Goal: Find contact information: Find contact information

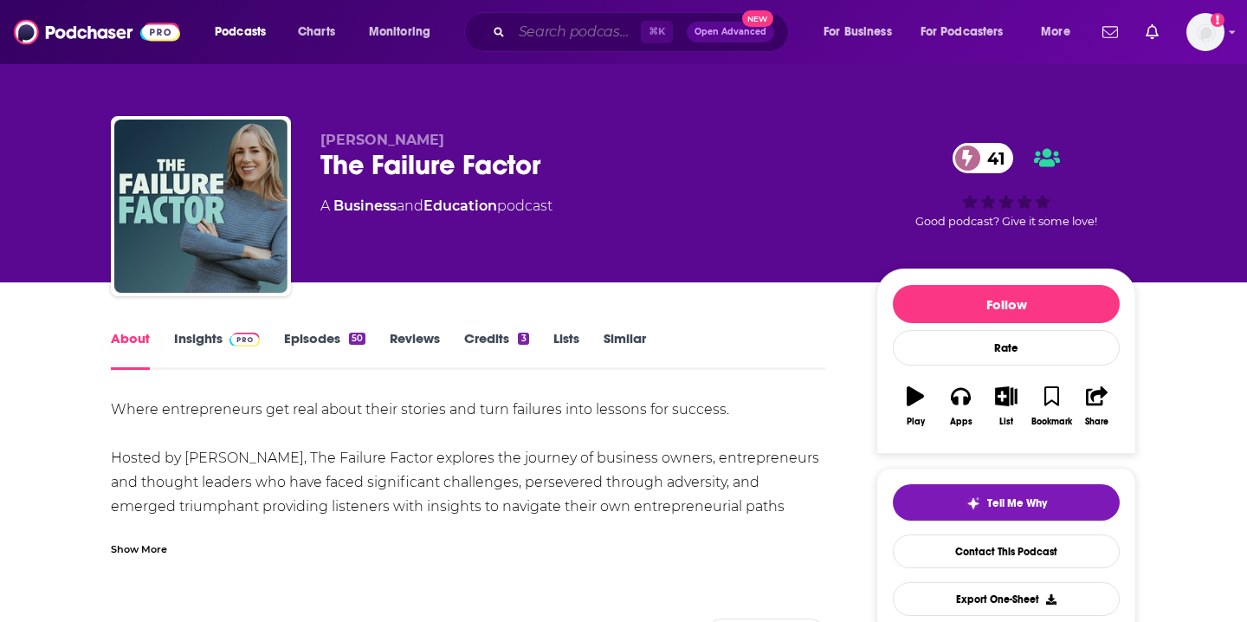
click at [542, 29] on input "Search podcasts, credits, & more..." at bounding box center [576, 32] width 129 height 28
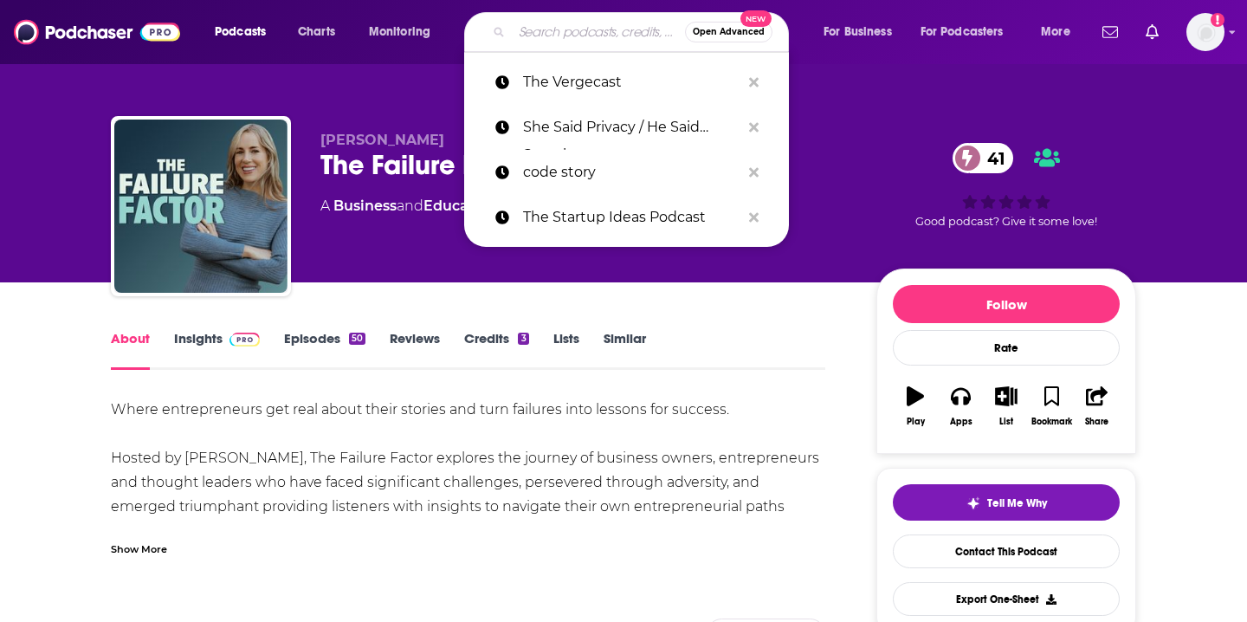
paste input "Dr. [PERSON_NAME]: Extend Podcast"
type input "Dr. [PERSON_NAME]: Extend Podcast"
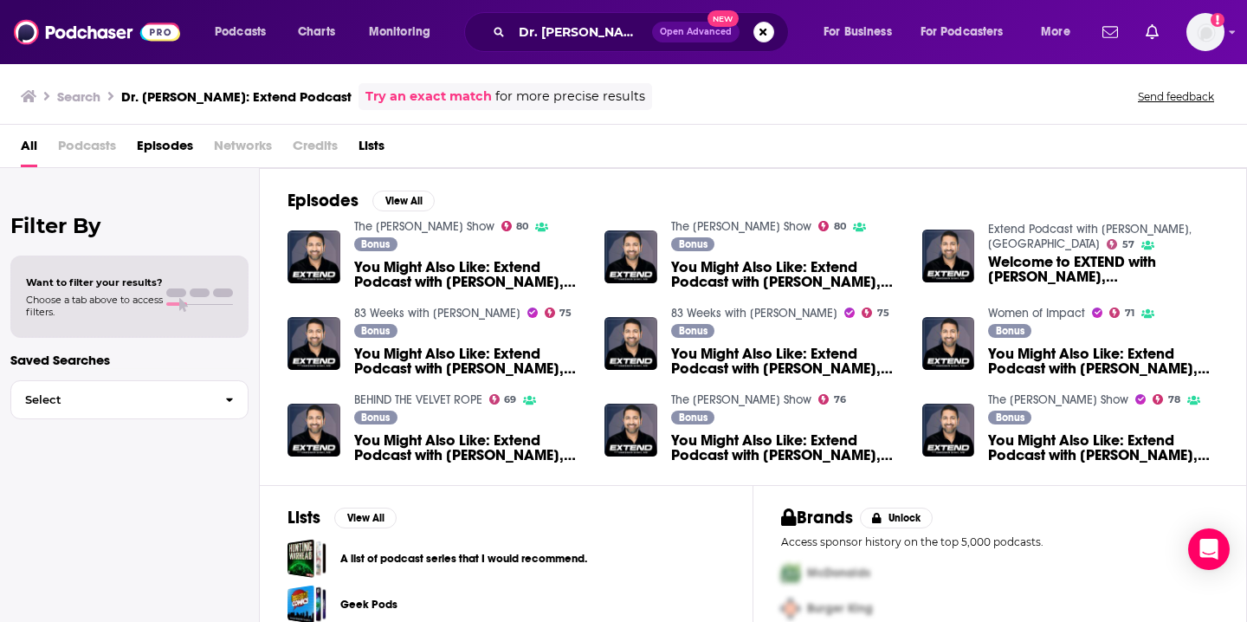
click at [107, 141] on span "Podcasts" at bounding box center [87, 150] width 58 height 36
click at [94, 146] on span "Podcasts" at bounding box center [87, 150] width 58 height 36
click at [31, 143] on span "All" at bounding box center [29, 150] width 16 height 36
click at [612, 37] on input "Dr. [PERSON_NAME]: Extend Podcast" at bounding box center [582, 32] width 140 height 28
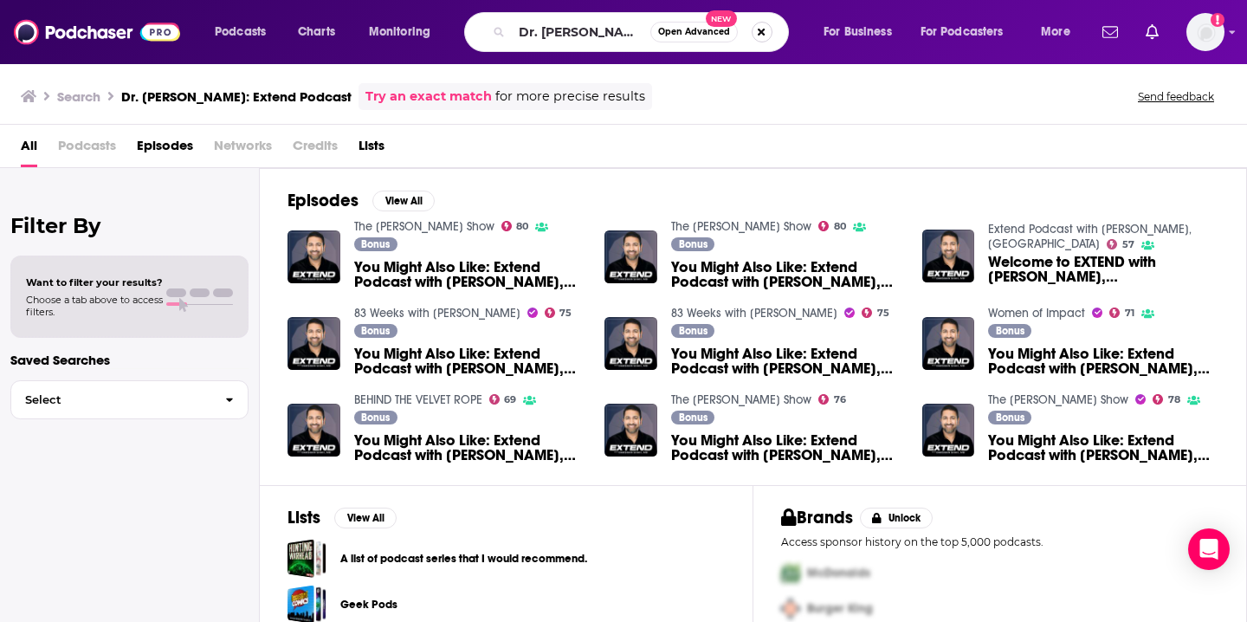
click at [756, 37] on button "Search podcasts, credits, & more..." at bounding box center [762, 32] width 21 height 21
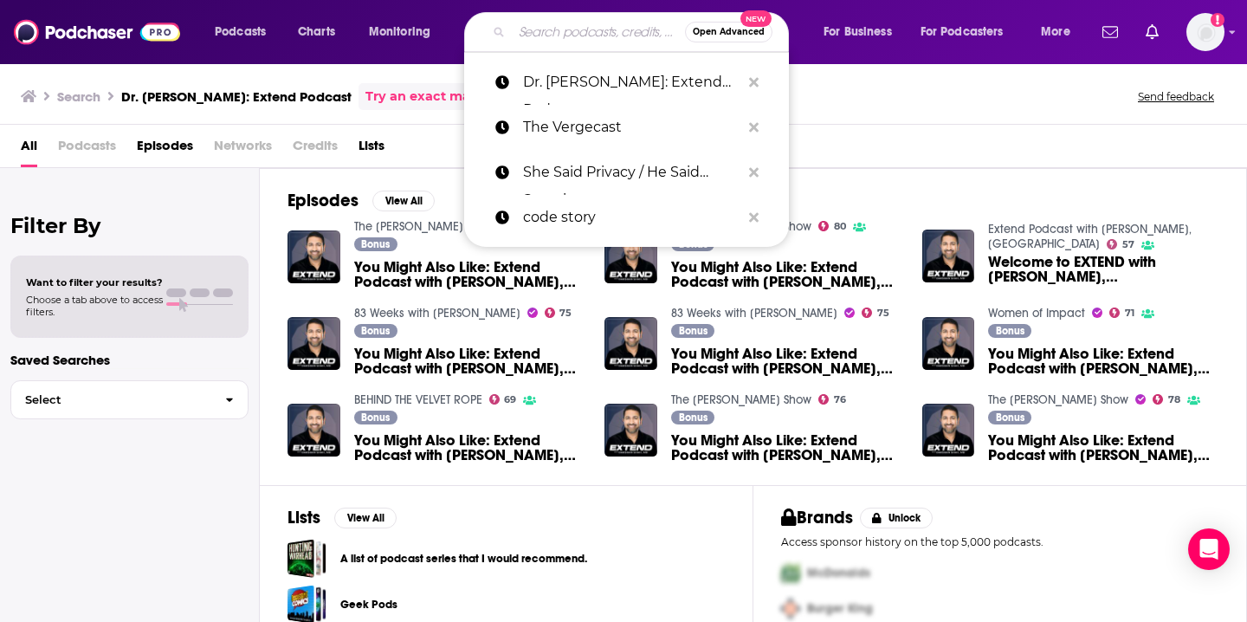
paste input "Mindbodygreen Podcast"
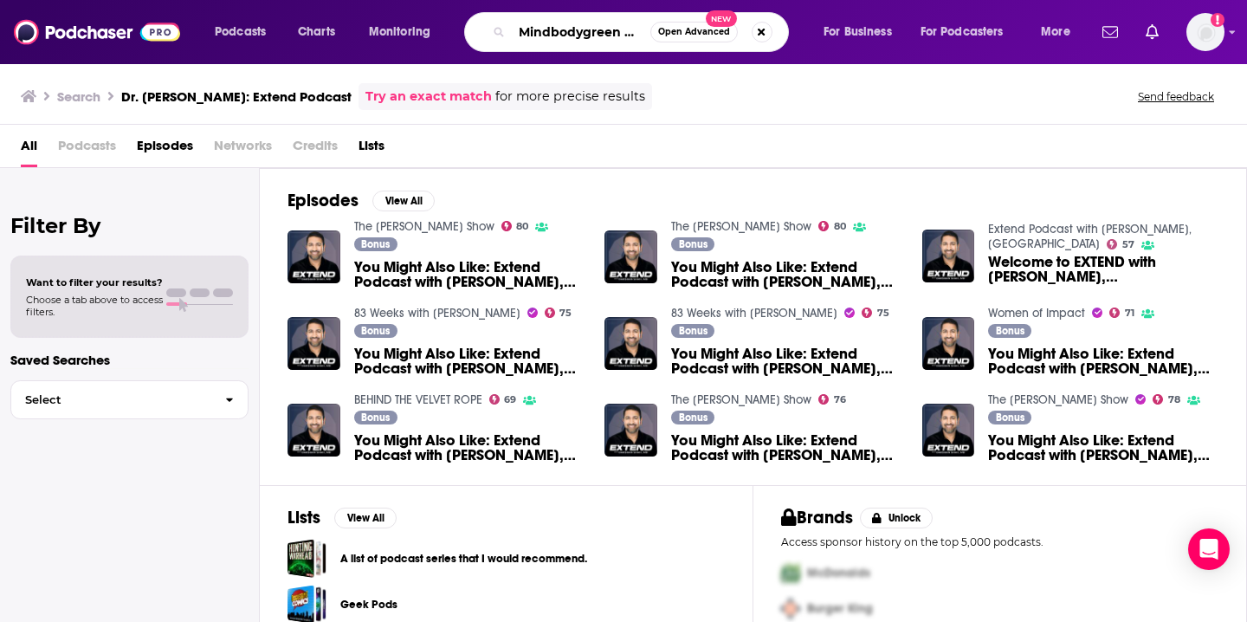
scroll to position [0, 33]
type input "Mindbodygreen Podcast"
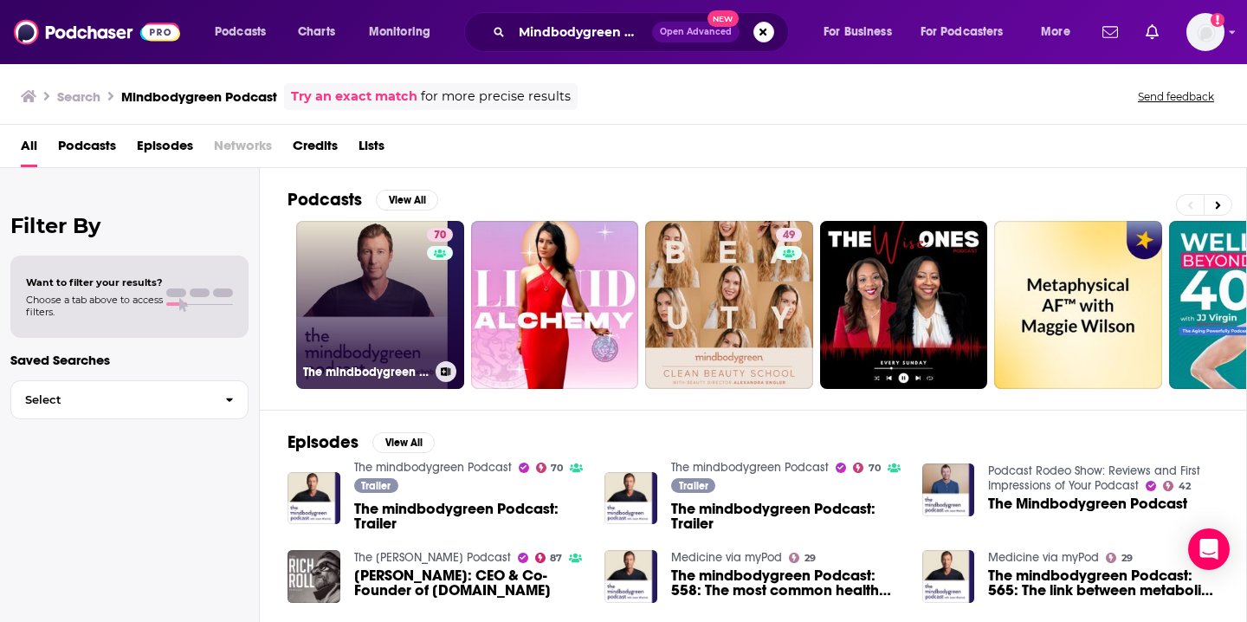
click at [388, 286] on link "70 The mindbodygreen Podcast" at bounding box center [380, 305] width 168 height 168
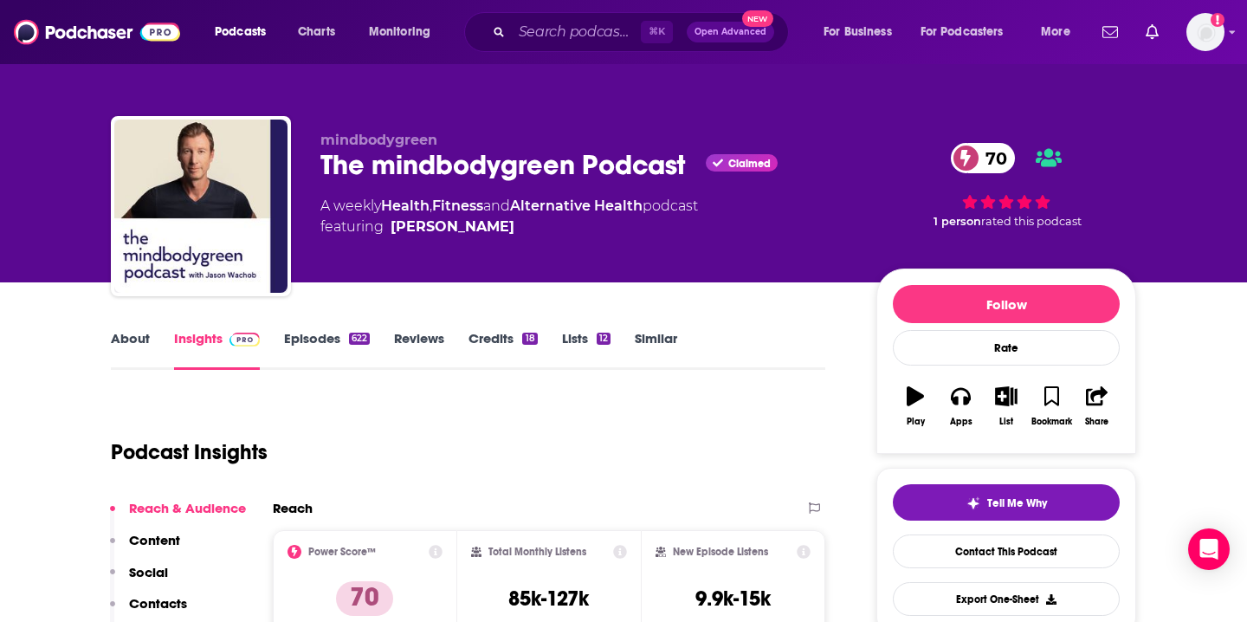
click at [126, 357] on link "About" at bounding box center [130, 350] width 39 height 40
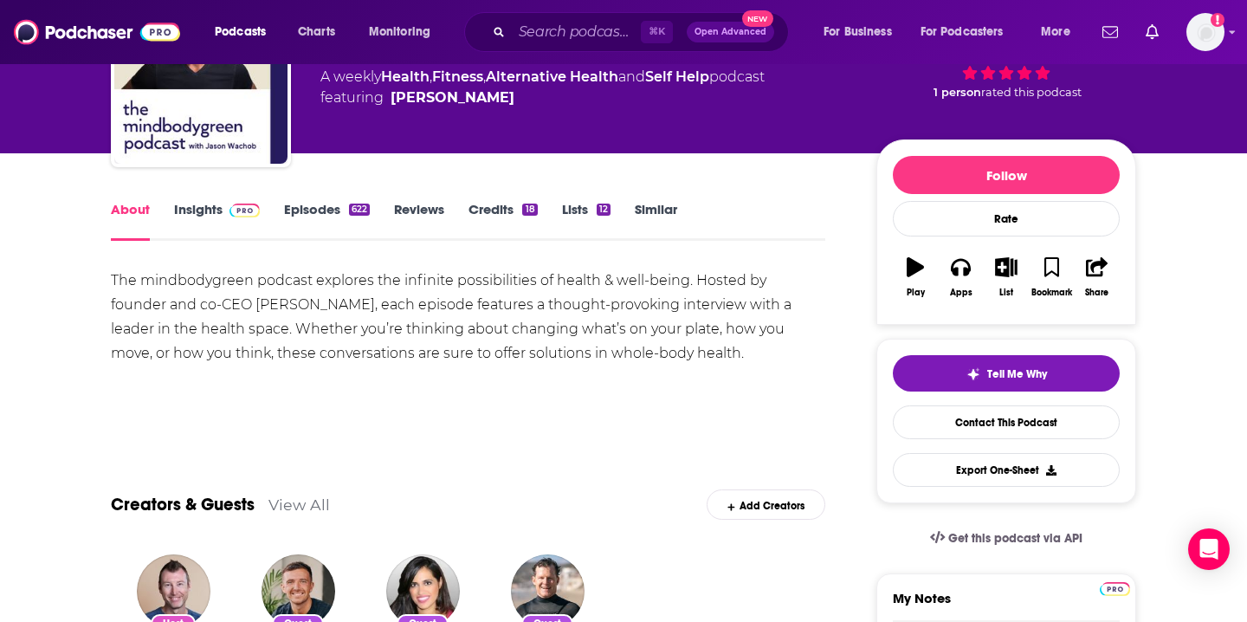
scroll to position [142, 0]
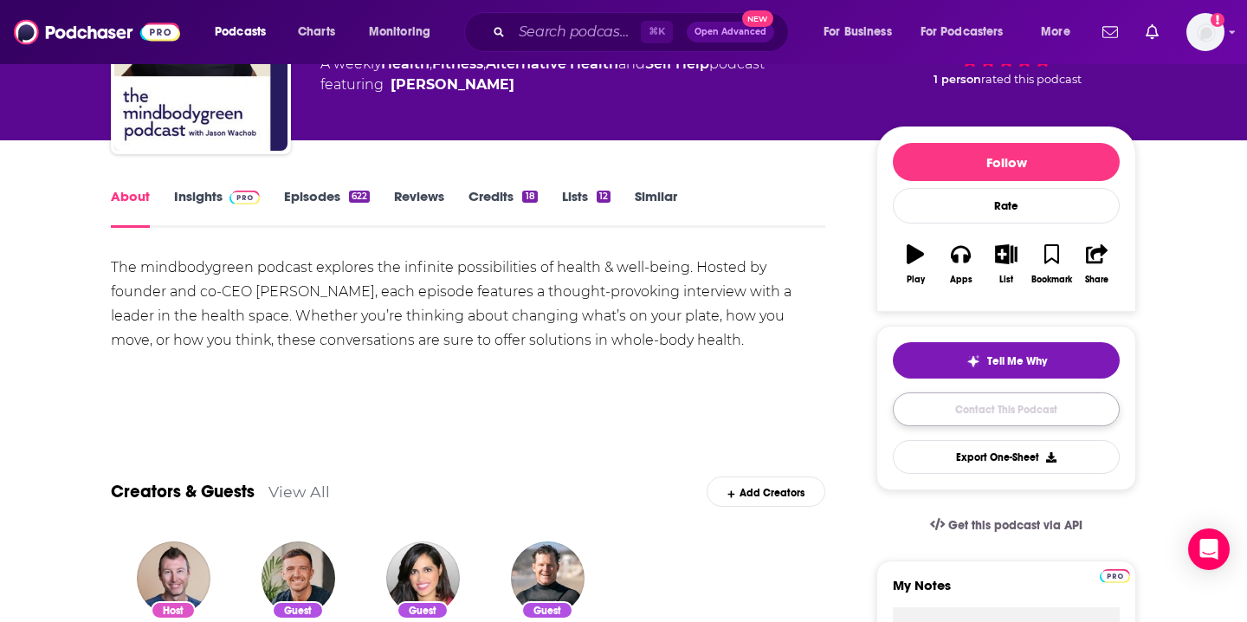
click at [1000, 397] on link "Contact This Podcast" at bounding box center [1006, 409] width 227 height 34
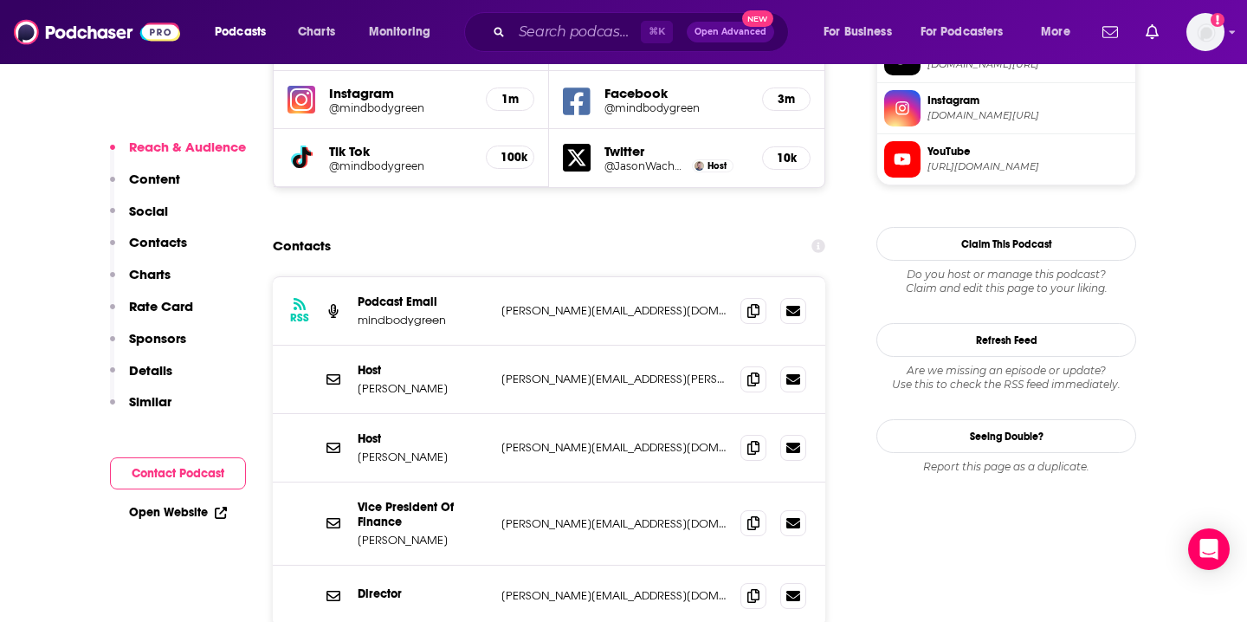
scroll to position [1582, 0]
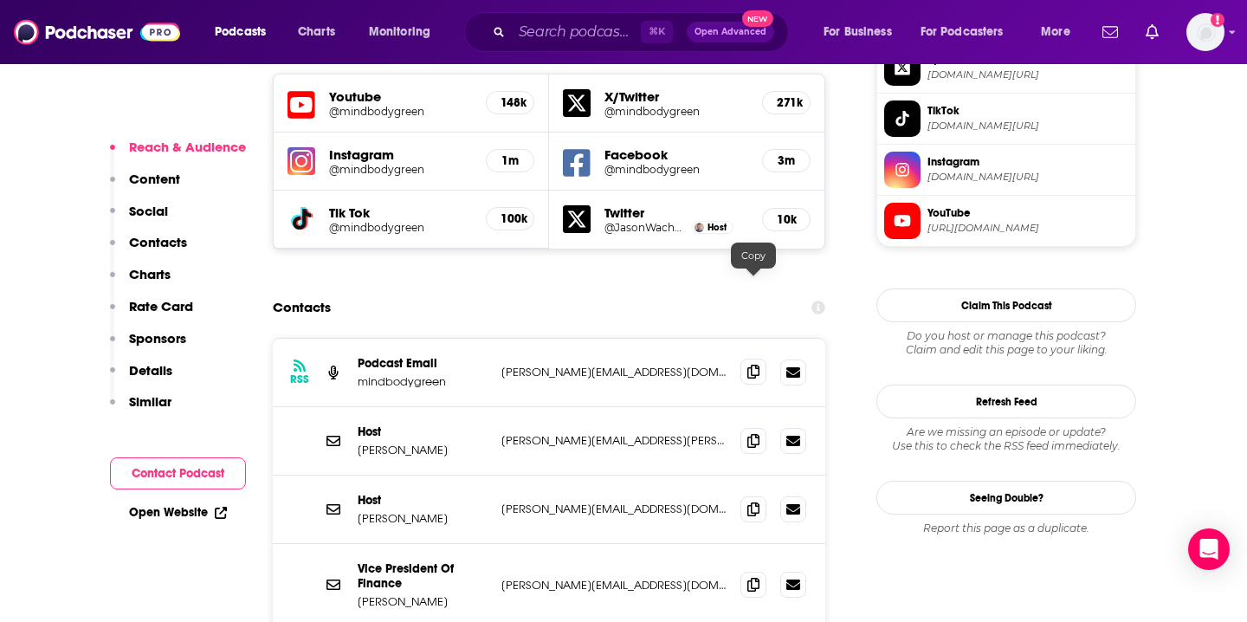
click at [756, 365] on icon at bounding box center [754, 372] width 12 height 14
click at [570, 31] on input "Search podcasts, credits, & more..." at bounding box center [576, 32] width 129 height 28
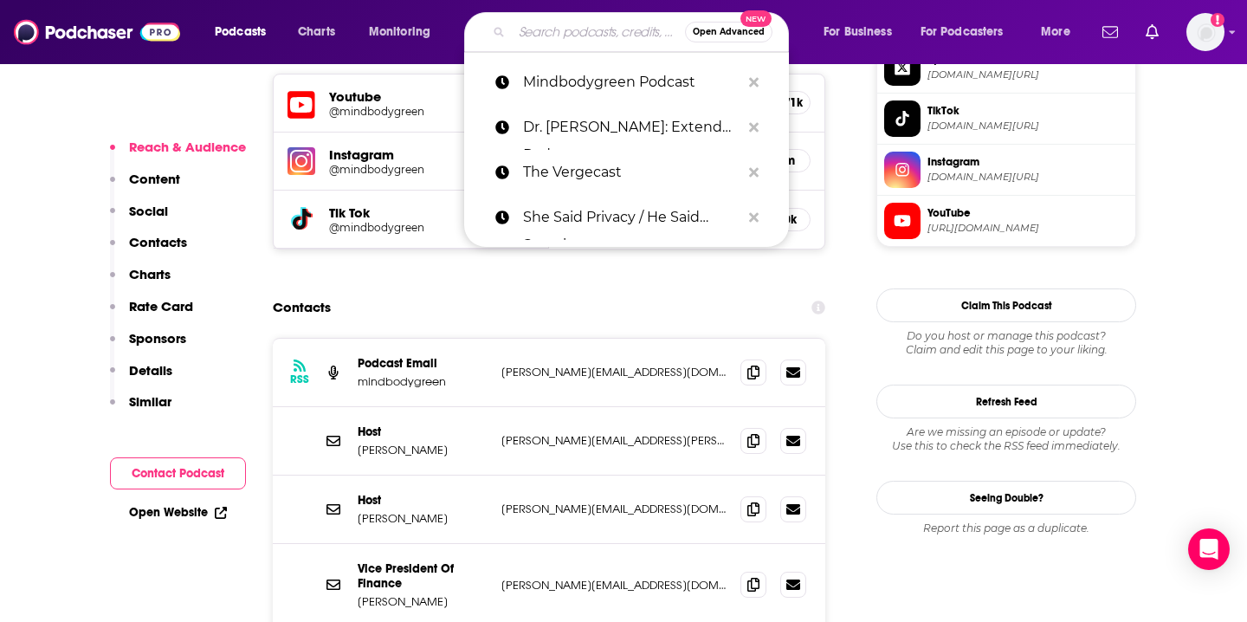
paste input "Funk'tional Nutrition Podcast"
type input "Funk'tional Nutrition Podcast"
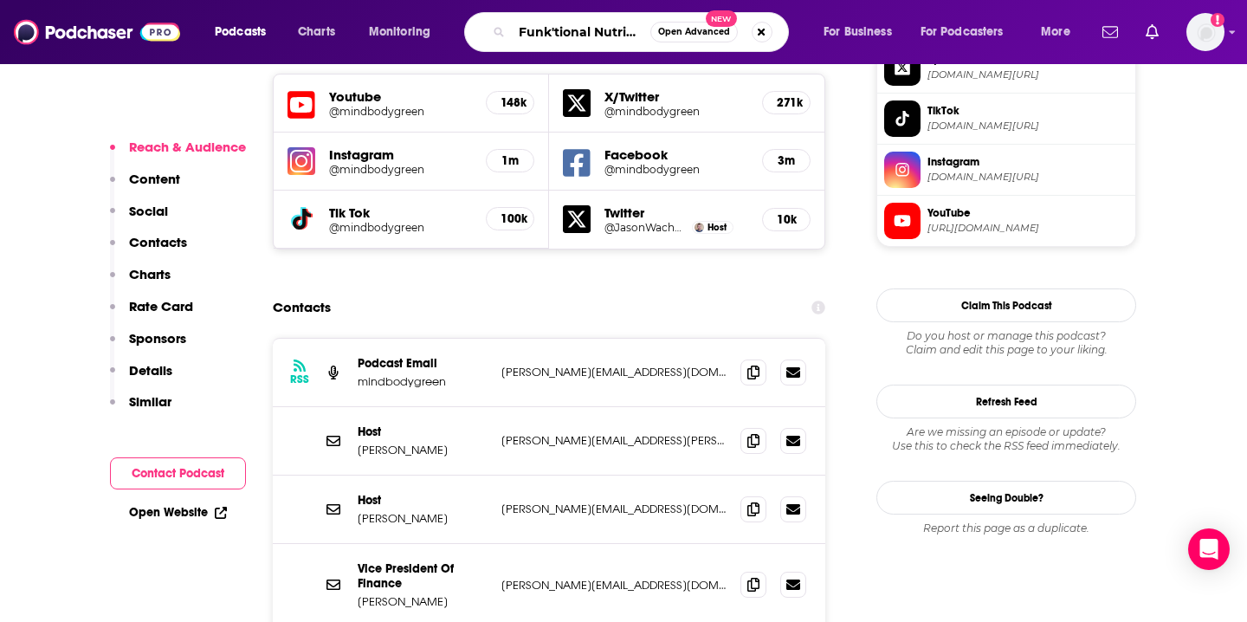
scroll to position [0, 64]
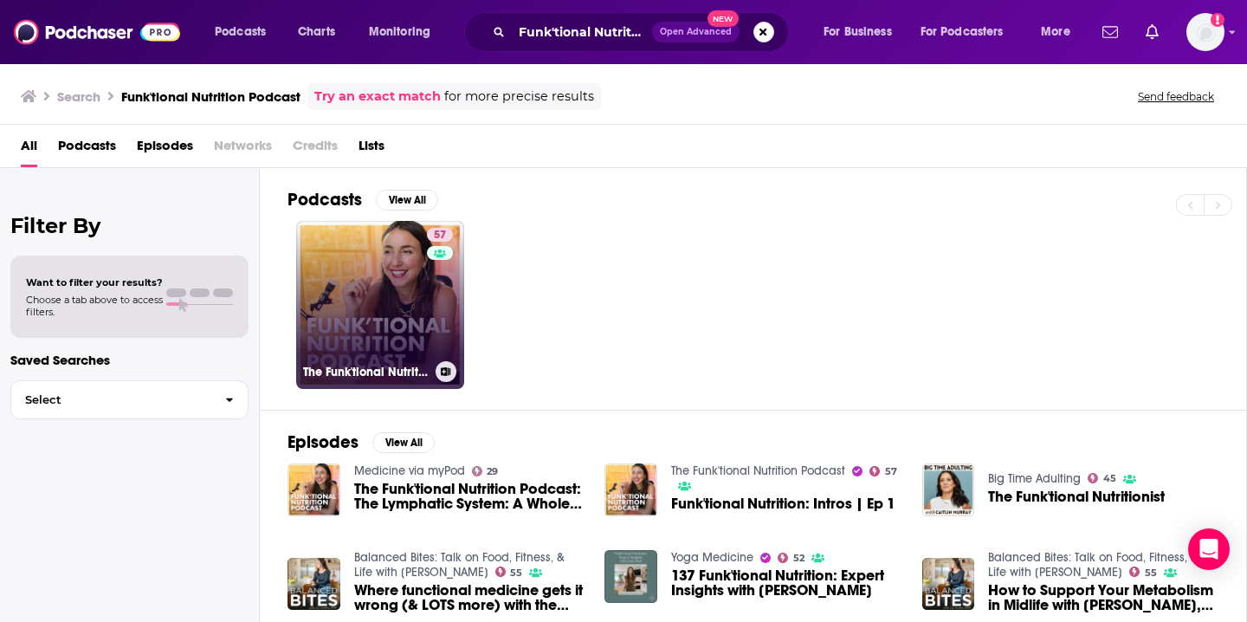
click at [402, 322] on link "57 The Funk'tional Nutrition Podcast" at bounding box center [380, 305] width 168 height 168
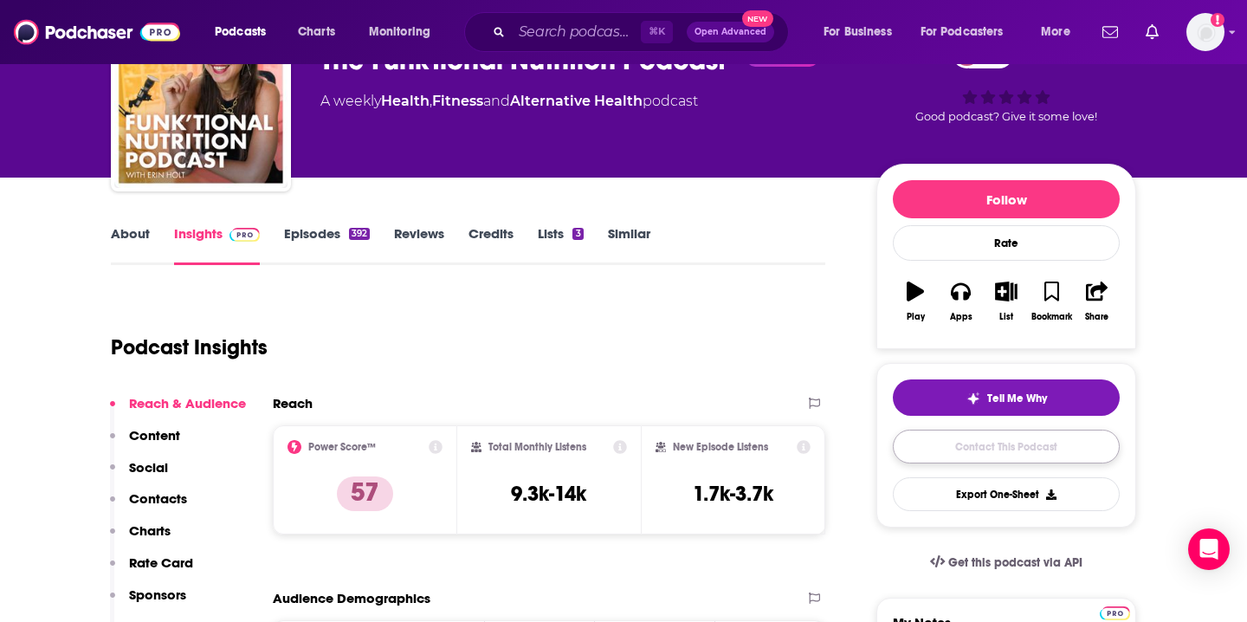
click at [971, 441] on link "Contact This Podcast" at bounding box center [1006, 447] width 227 height 34
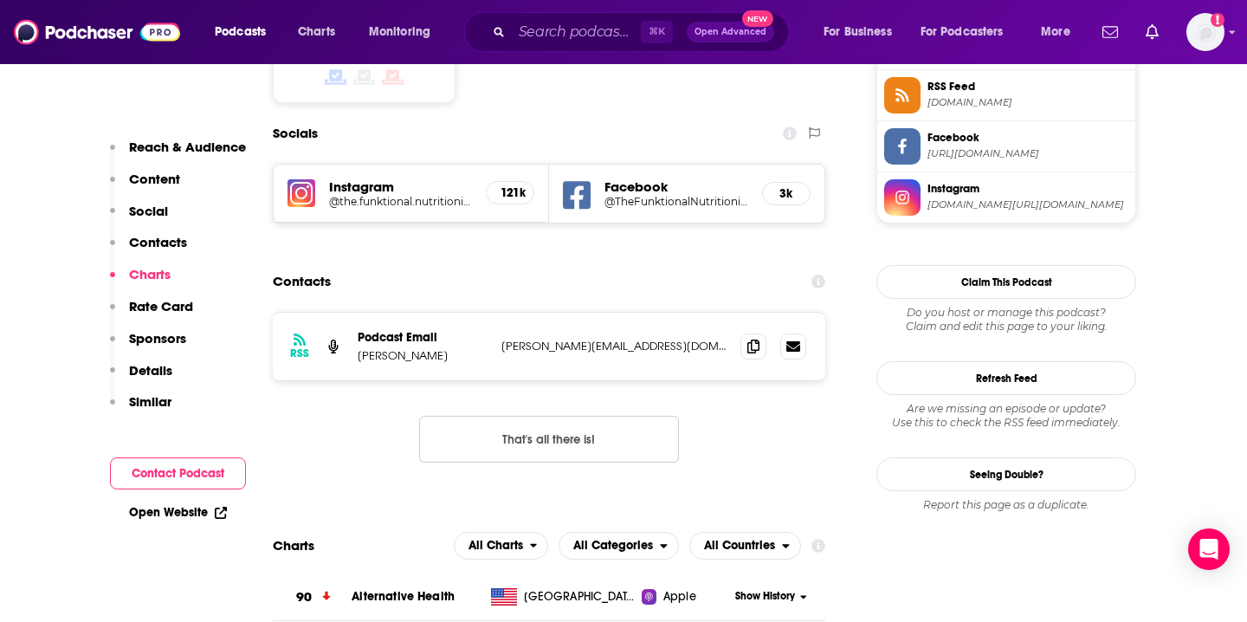
scroll to position [1456, 0]
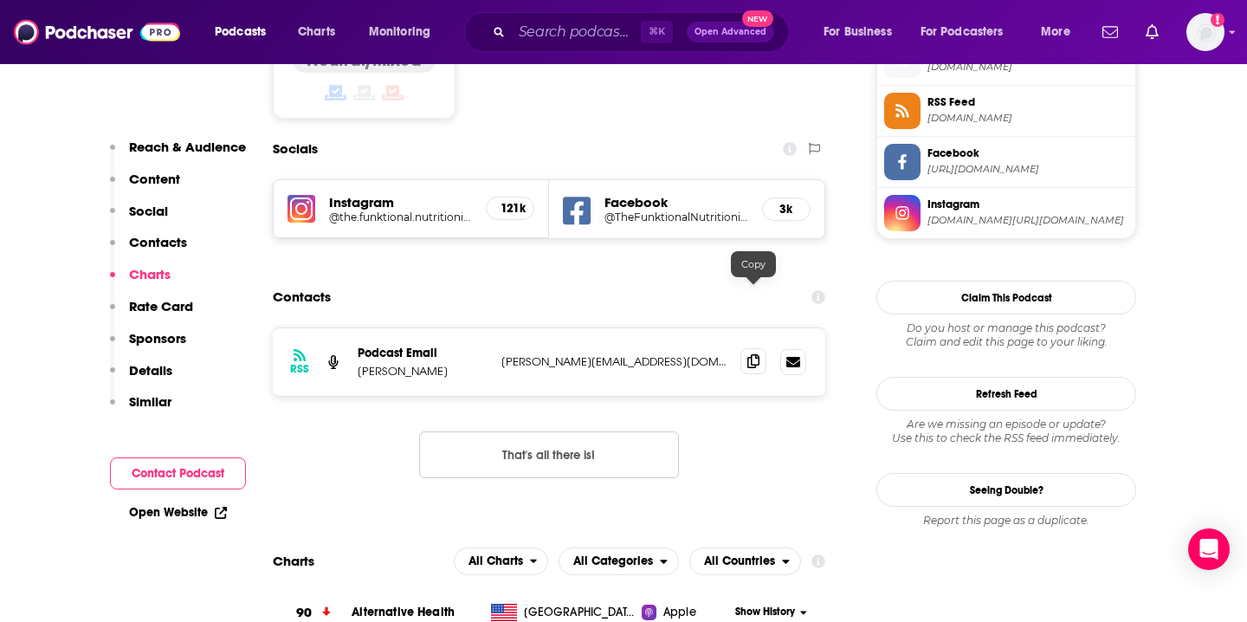
click at [745, 348] on span at bounding box center [754, 361] width 26 height 26
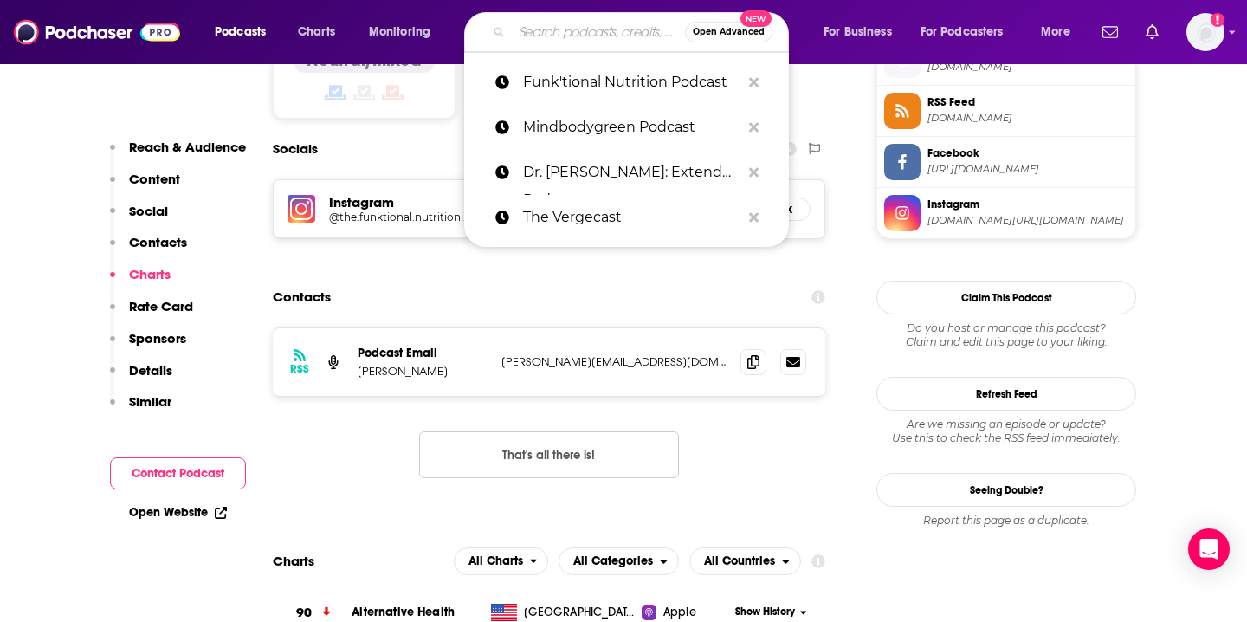
click at [560, 34] on input "Search podcasts, credits, & more..." at bounding box center [598, 32] width 173 height 28
paste input "Dr. [PERSON_NAME]: Extend Podcast"
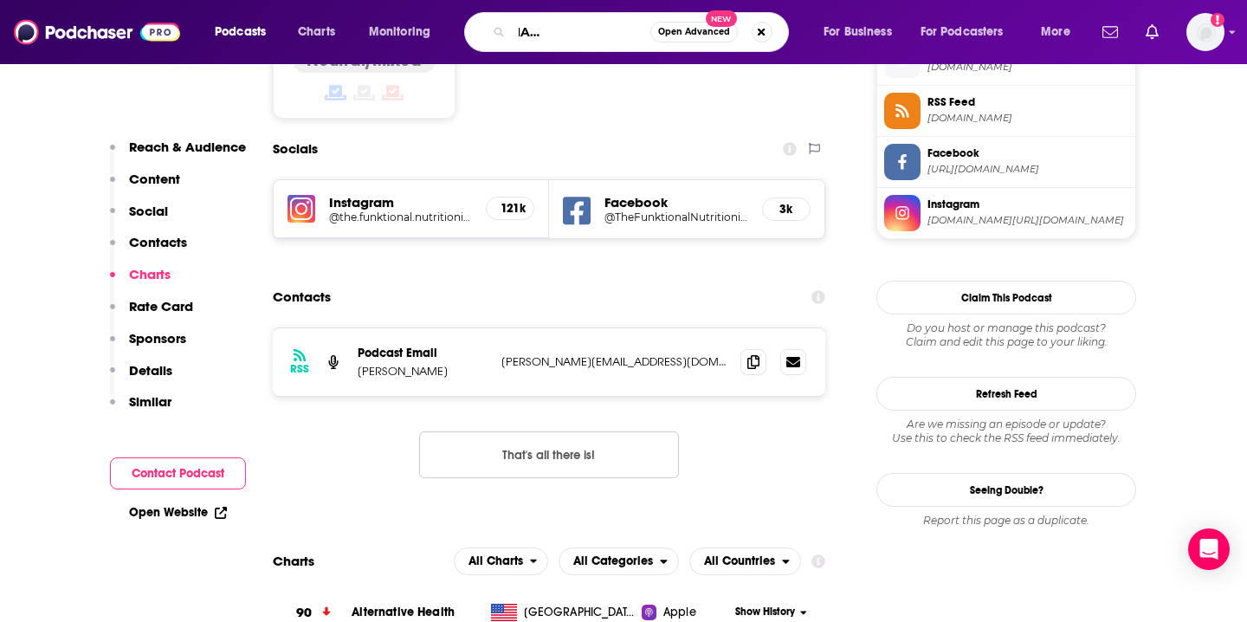
scroll to position [0, 0]
drag, startPoint x: 541, startPoint y: 30, endPoint x: 408, endPoint y: 29, distance: 133.4
click at [408, 29] on div "Podcasts Charts Monitoring Dr. [PERSON_NAME]: Extend Podcast Open Advanced New …" at bounding box center [645, 32] width 884 height 40
type input "Extend Podcast"
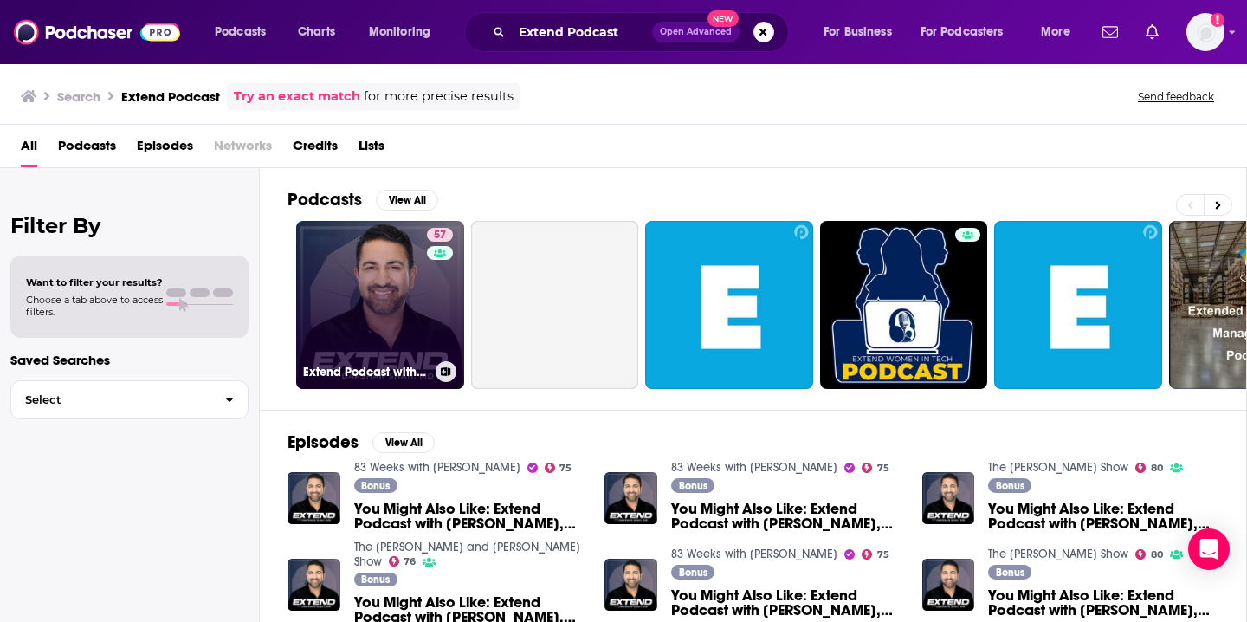
click at [384, 290] on link "57 Extend Podcast with [PERSON_NAME], [GEOGRAPHIC_DATA]" at bounding box center [380, 305] width 168 height 168
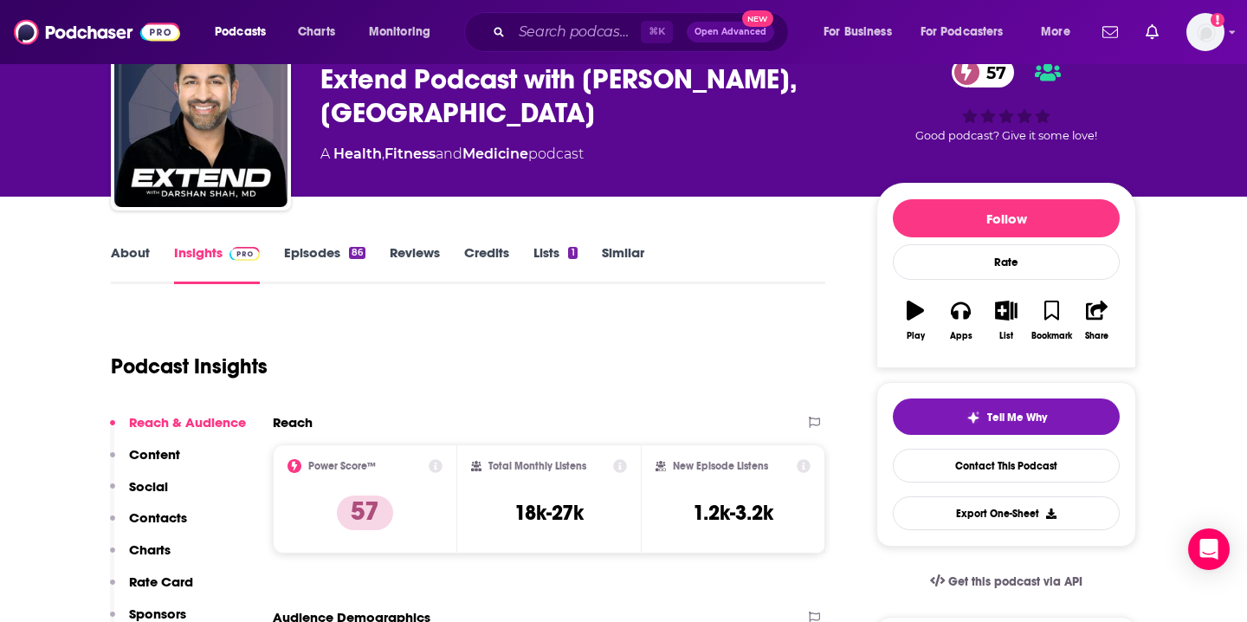
scroll to position [181, 0]
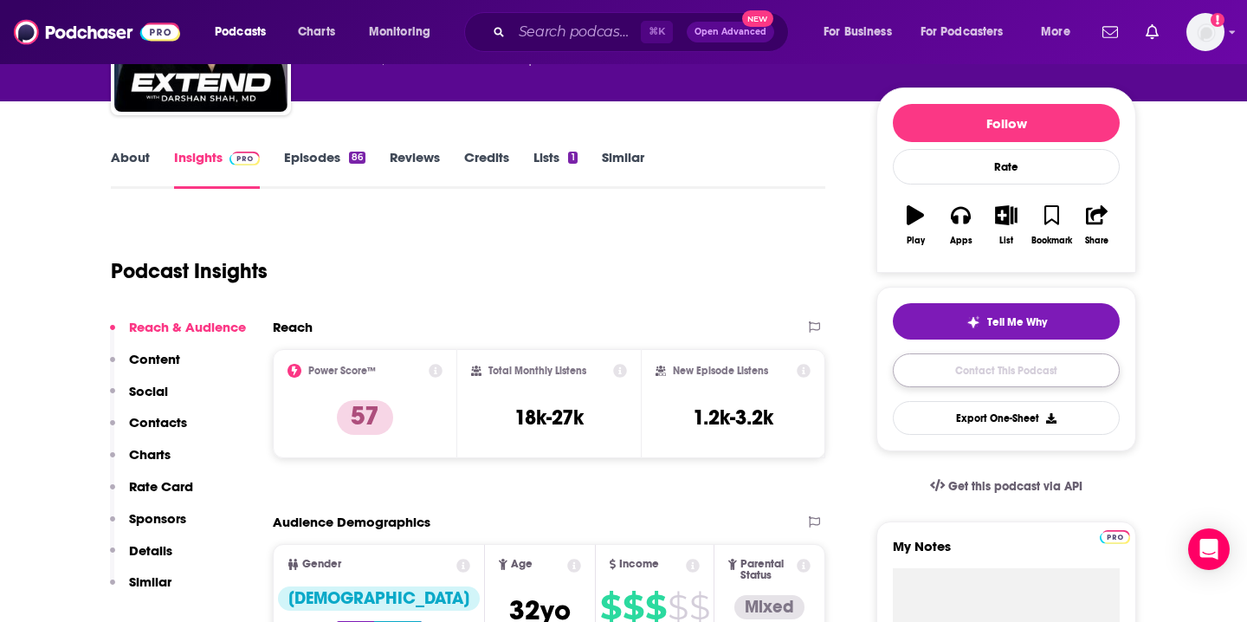
click at [933, 373] on link "Contact This Podcast" at bounding box center [1006, 370] width 227 height 34
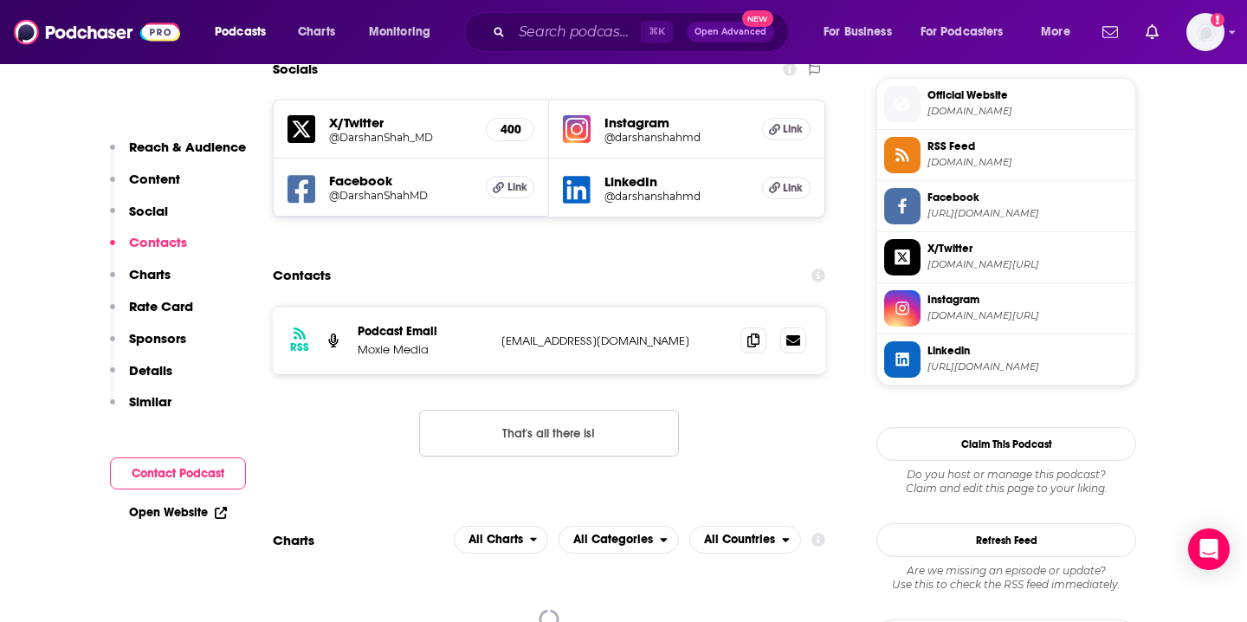
scroll to position [1547, 0]
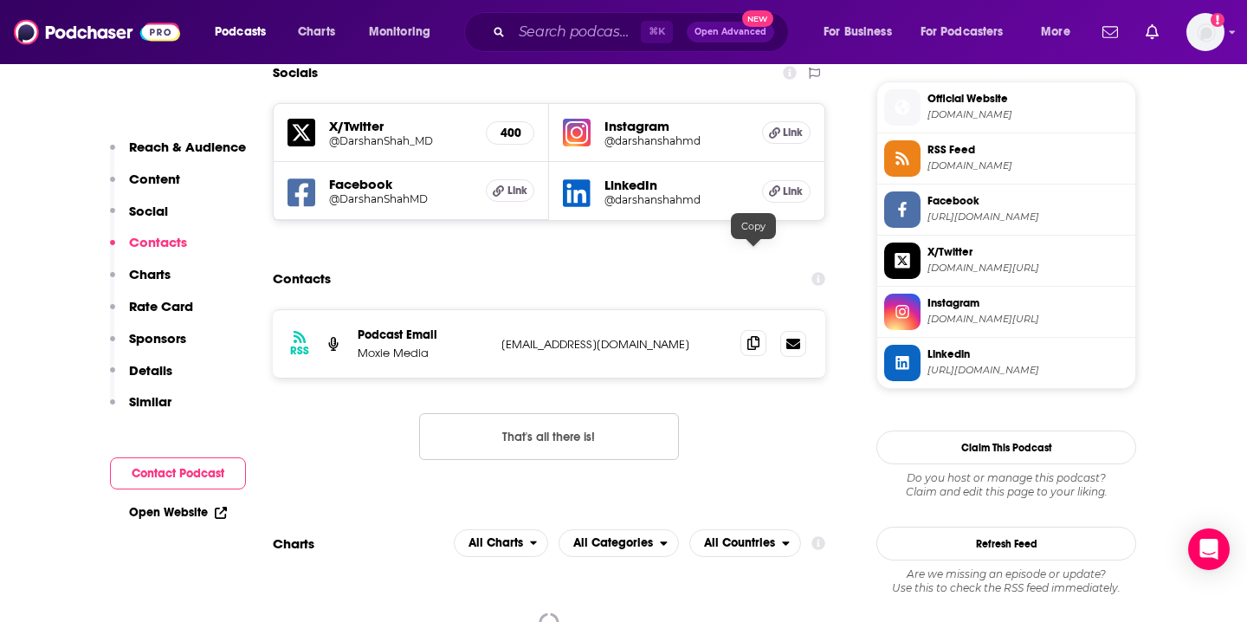
click at [760, 330] on span at bounding box center [754, 343] width 26 height 26
